Goal: Information Seeking & Learning: Learn about a topic

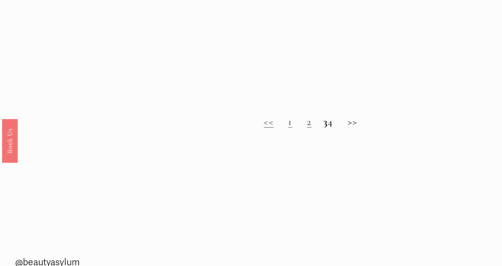
scroll to position [601, 0]
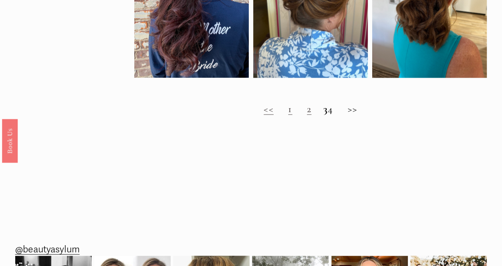
click at [357, 115] on h2 "<< 1 2 3 4 >>" at bounding box center [310, 109] width 353 height 12
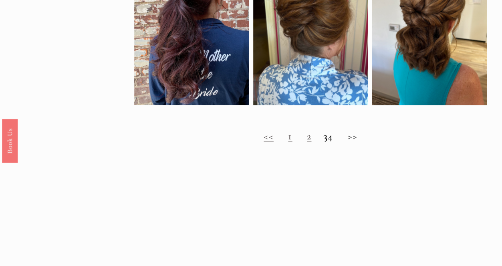
scroll to position [567, 0]
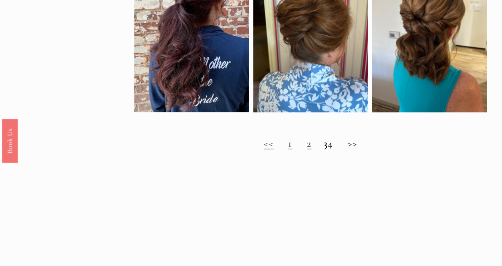
click at [323, 150] on strong "3" at bounding box center [325, 143] width 4 height 12
click at [356, 150] on h2 "<< 1 2 3 4 >>" at bounding box center [310, 144] width 353 height 12
click at [264, 150] on link "<<" at bounding box center [269, 143] width 10 height 12
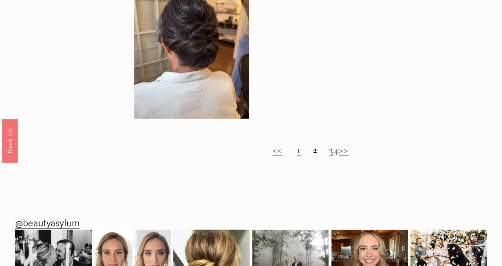
scroll to position [601, 0]
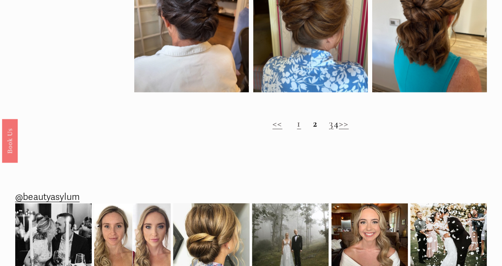
click at [349, 129] on link ">>" at bounding box center [344, 123] width 10 height 12
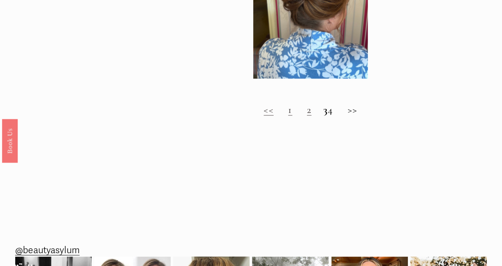
scroll to position [601, 0]
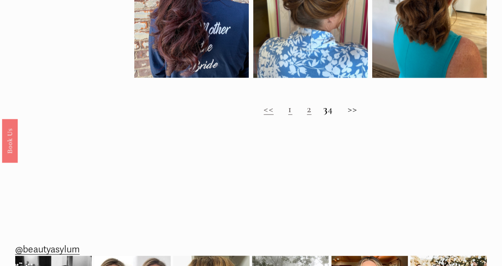
click at [361, 115] on h2 "<< 1 2 3 4 >>" at bounding box center [310, 109] width 353 height 12
